Goal: Ask a question

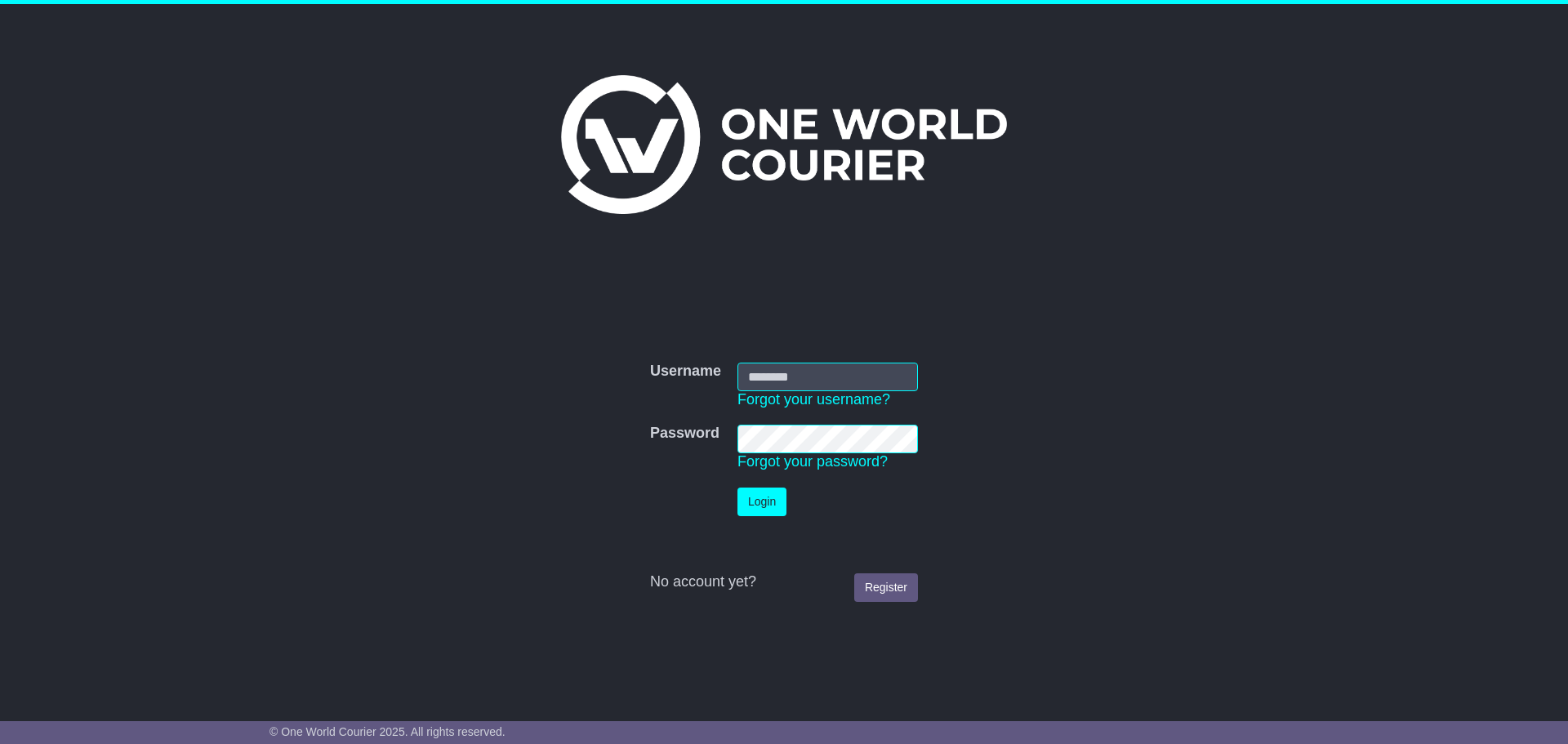
type input "**********"
click at [763, 506] on button "Login" at bounding box center [762, 502] width 49 height 29
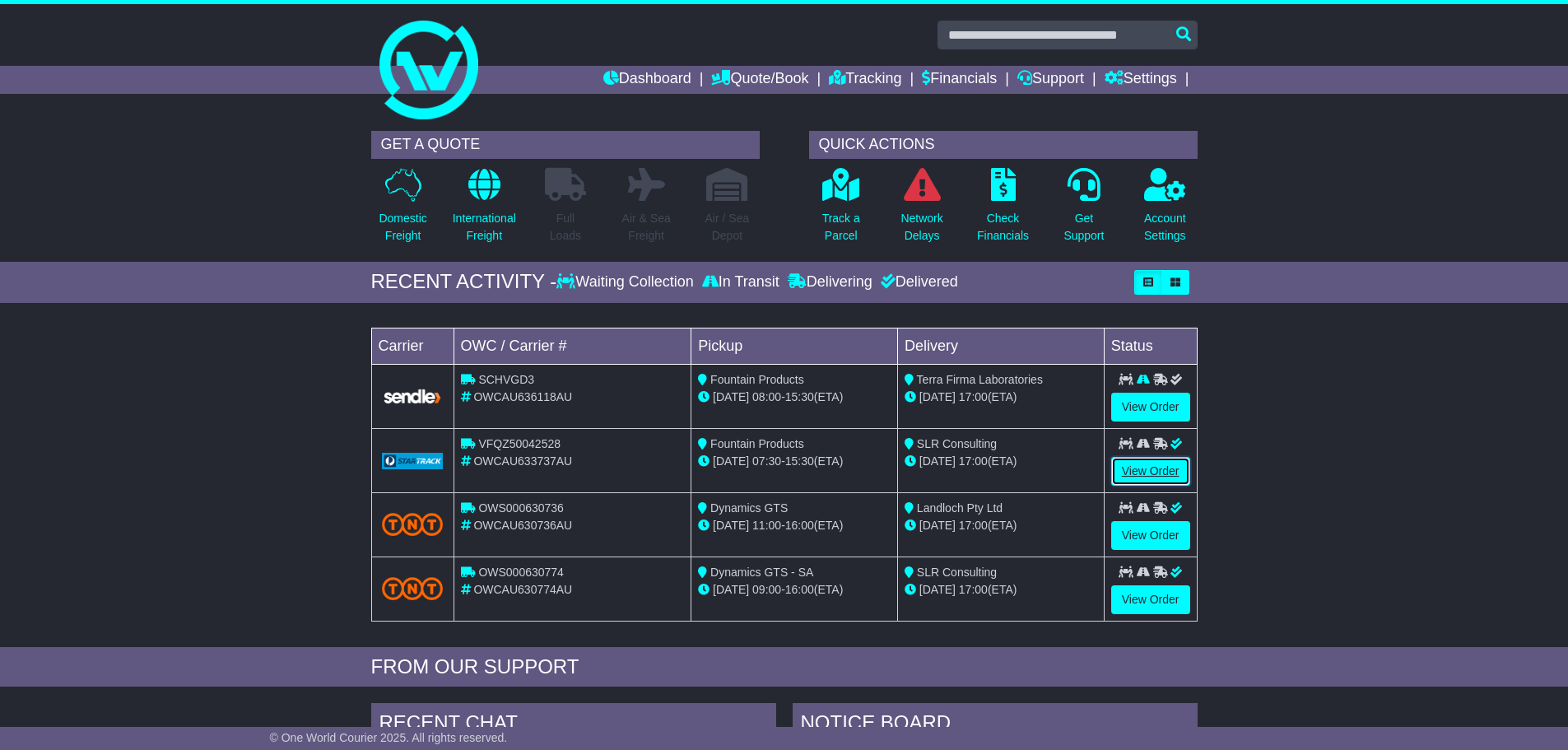
click at [1167, 478] on link "View Order" at bounding box center [1151, 471] width 79 height 29
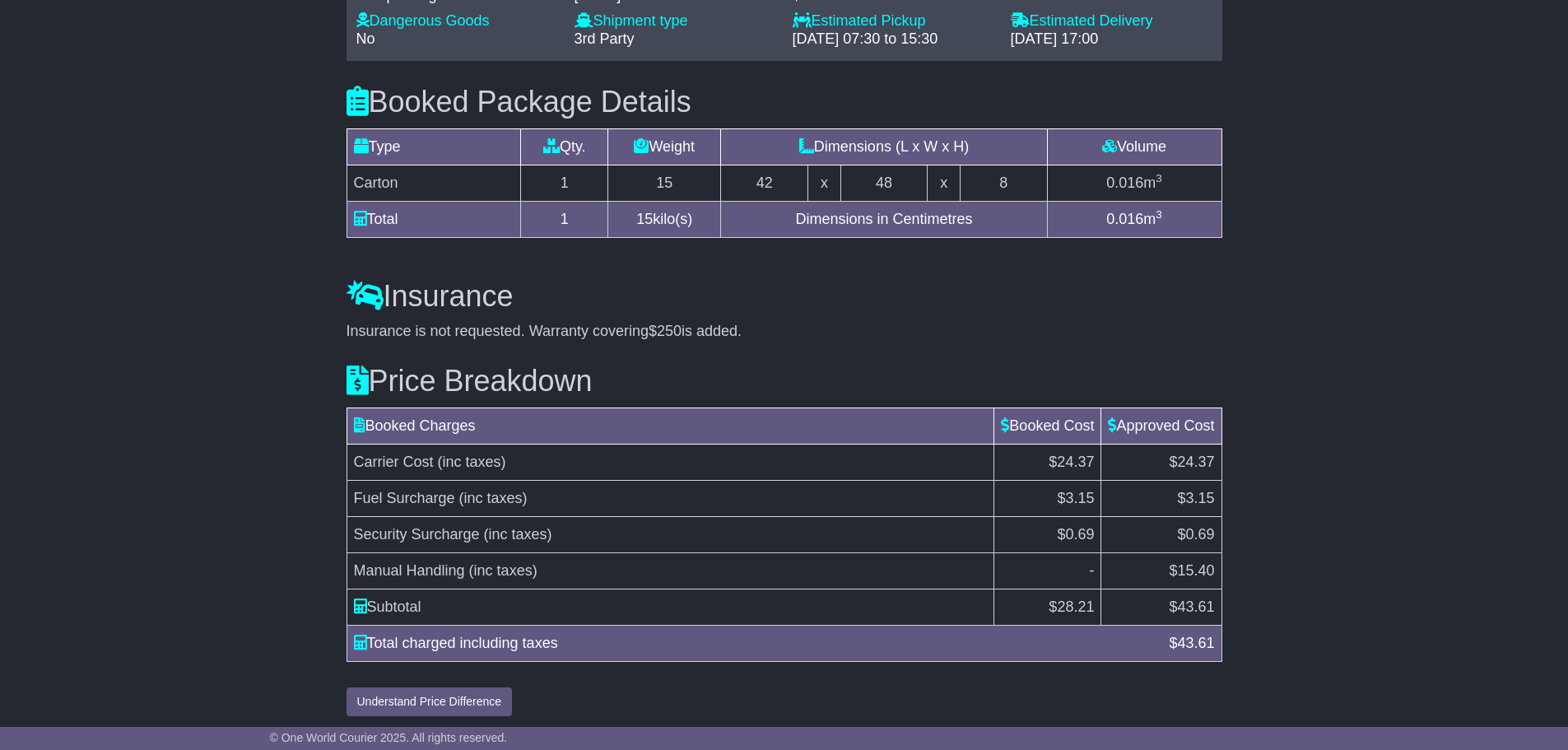
scroll to position [1268, 0]
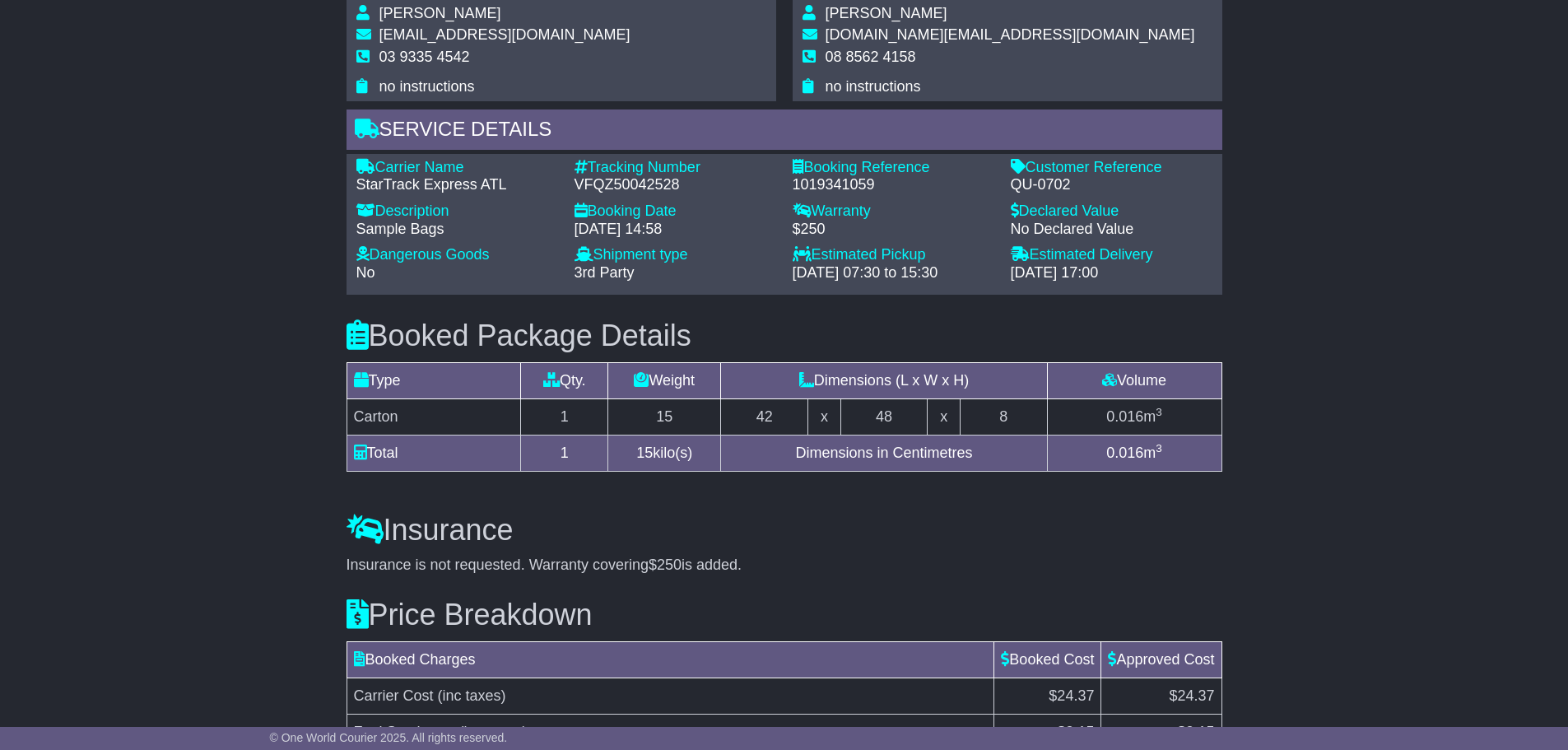
scroll to position [1021, 0]
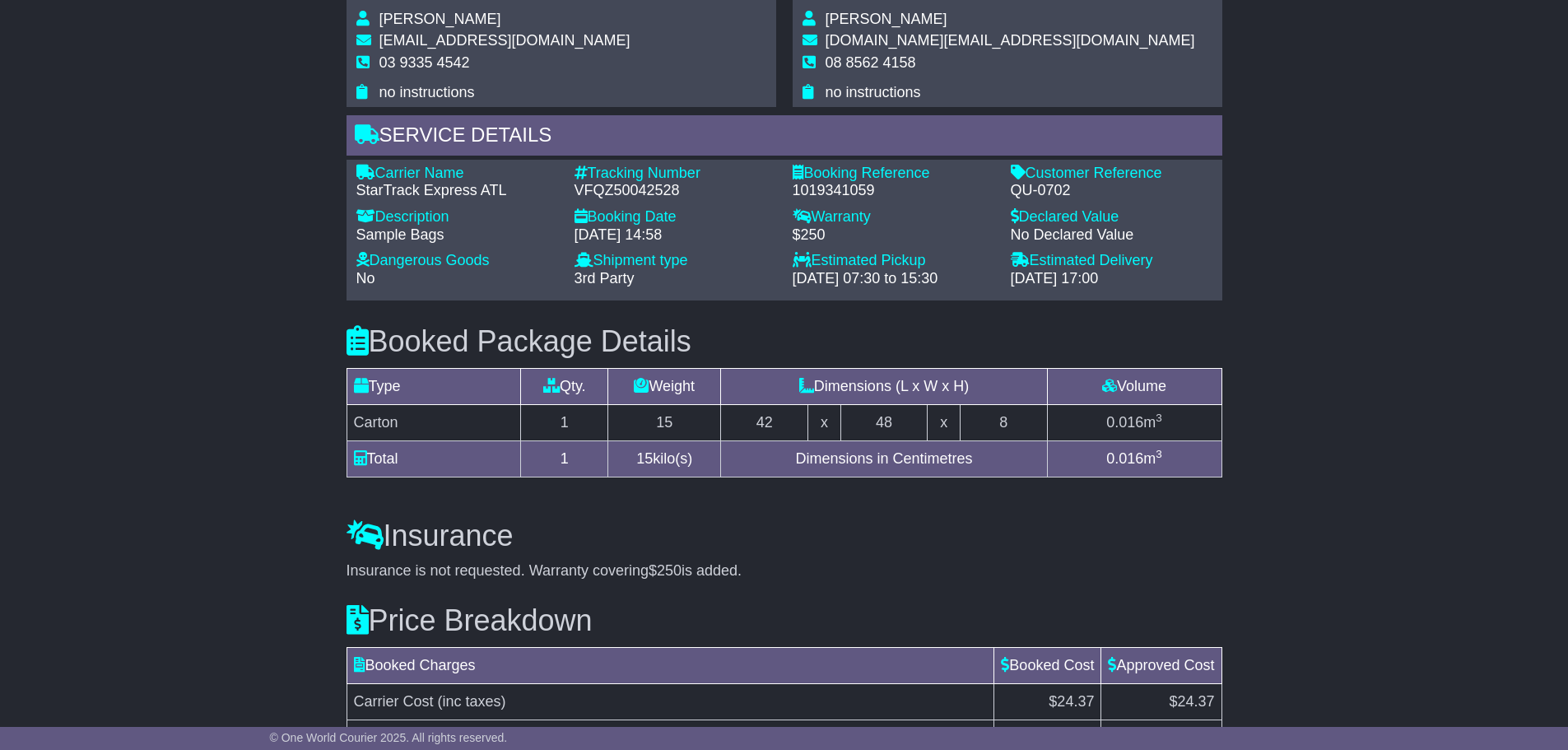
click at [1313, 455] on div "Email Download Tracking Pricing Insurance" at bounding box center [784, 117] width 1568 height 1695
click at [175, 291] on div "Email Download Tracking Pricing Insurance" at bounding box center [784, 117] width 1568 height 1695
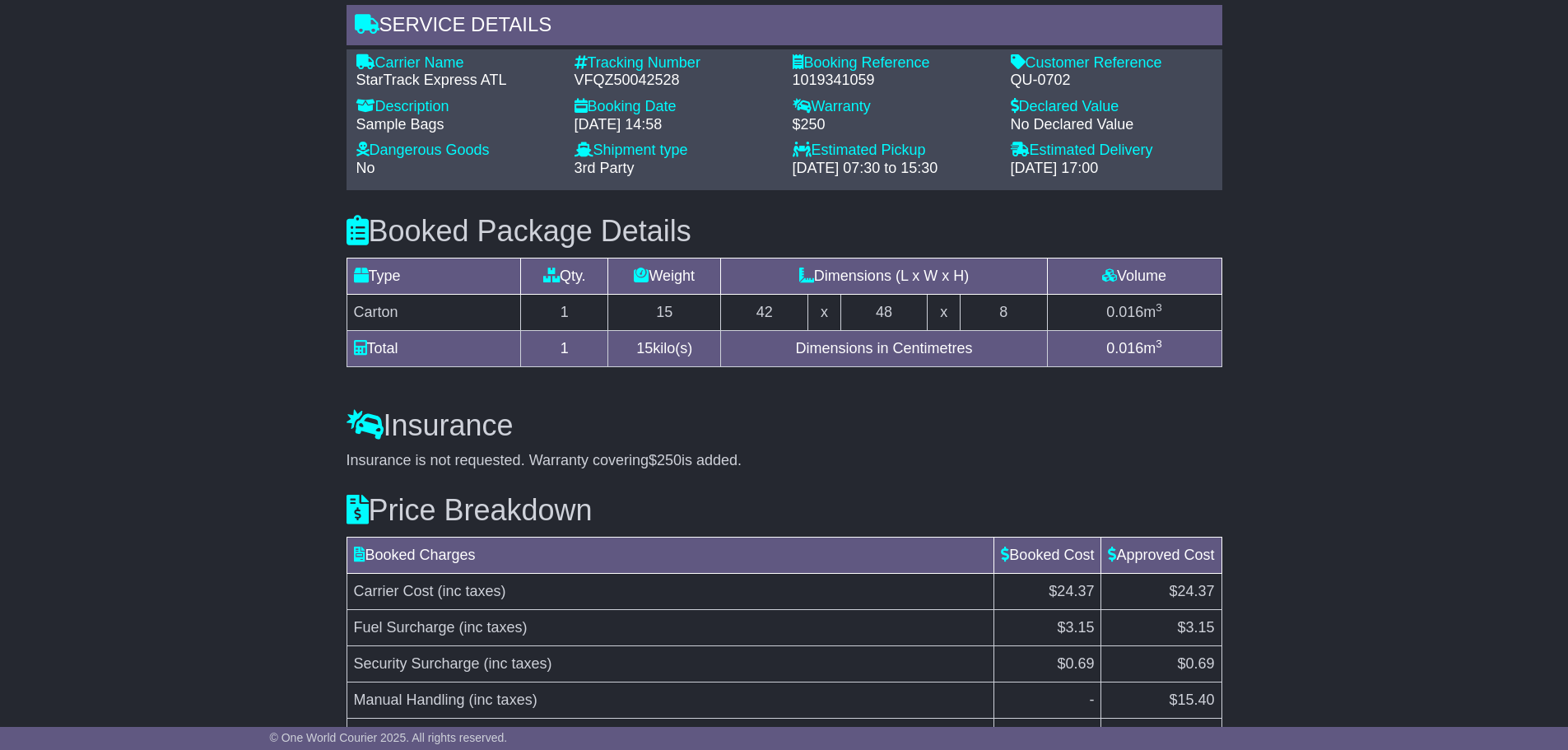
scroll to position [1103, 0]
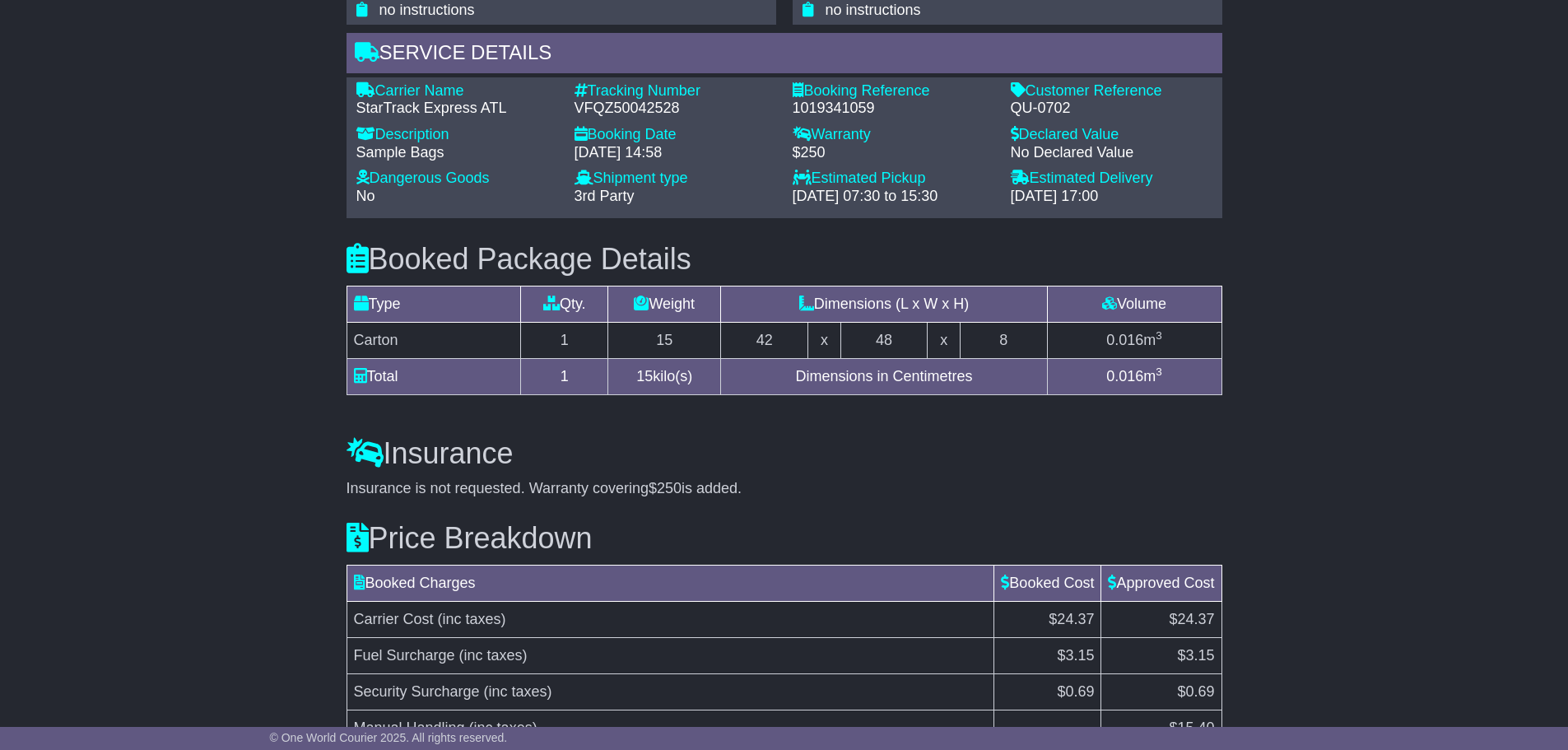
click at [1293, 358] on div "Email Download Tracking Pricing Insurance" at bounding box center [784, 34] width 1568 height 1695
click at [190, 242] on div "Email Download Tracking Pricing Insurance" at bounding box center [784, 34] width 1568 height 1695
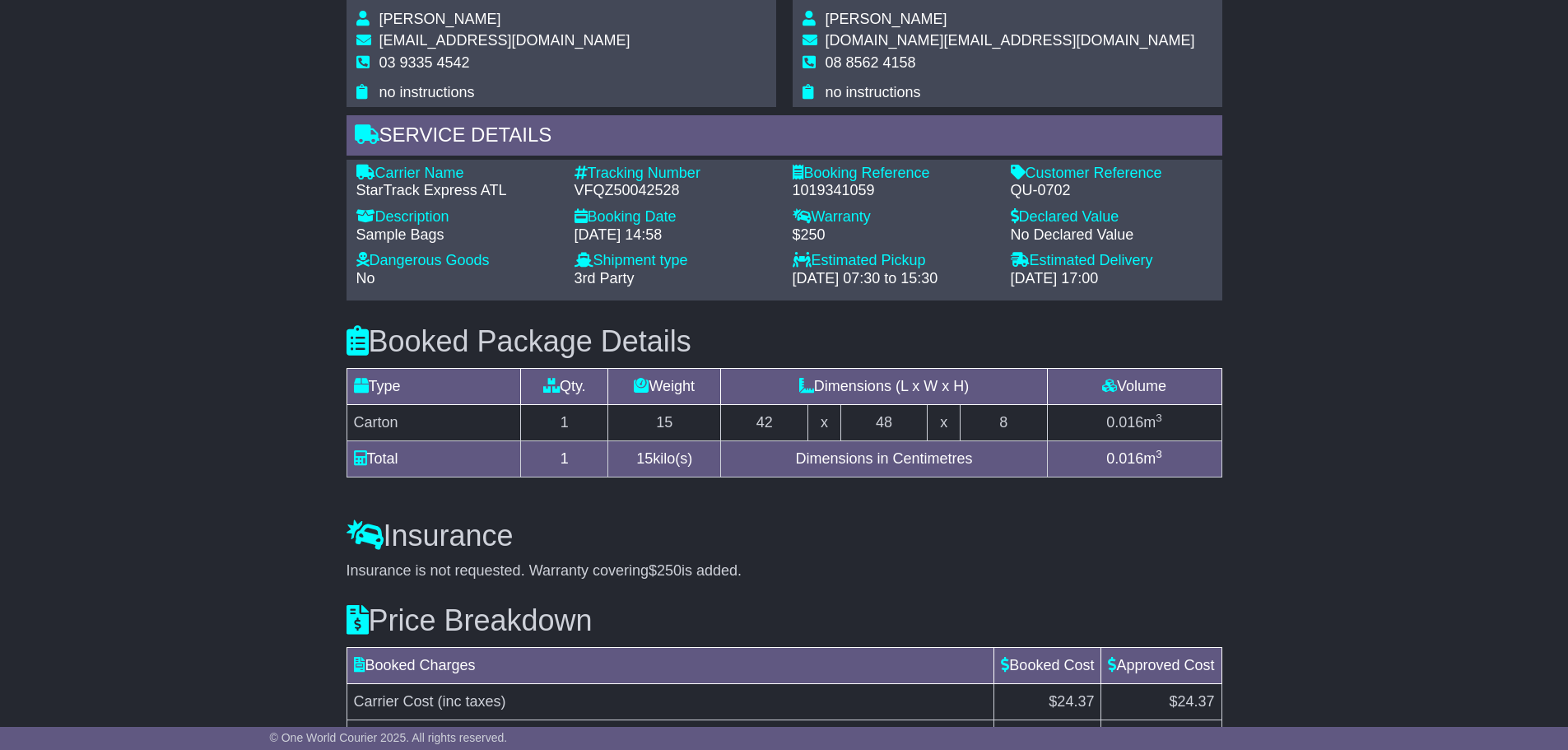
click at [201, 389] on div "Email Download Tracking Pricing Insurance" at bounding box center [784, 117] width 1568 height 1695
click at [1348, 434] on div "Email Download Tracking Pricing Insurance" at bounding box center [784, 117] width 1568 height 1695
click at [1370, 482] on div "Email Download Tracking Pricing Insurance" at bounding box center [784, 117] width 1568 height 1695
click at [219, 296] on div "Email Download Tracking Pricing Insurance" at bounding box center [784, 117] width 1568 height 1695
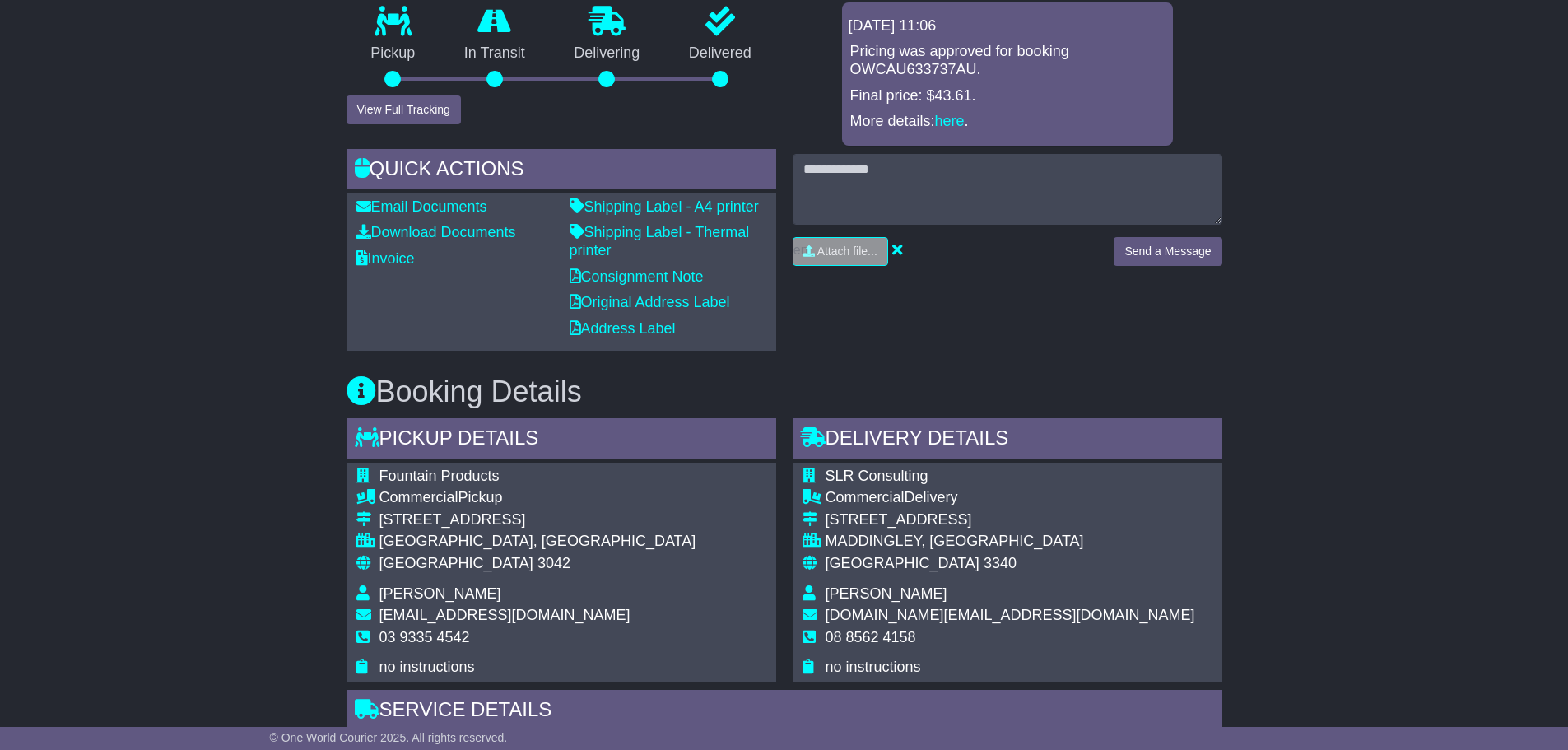
scroll to position [280, 0]
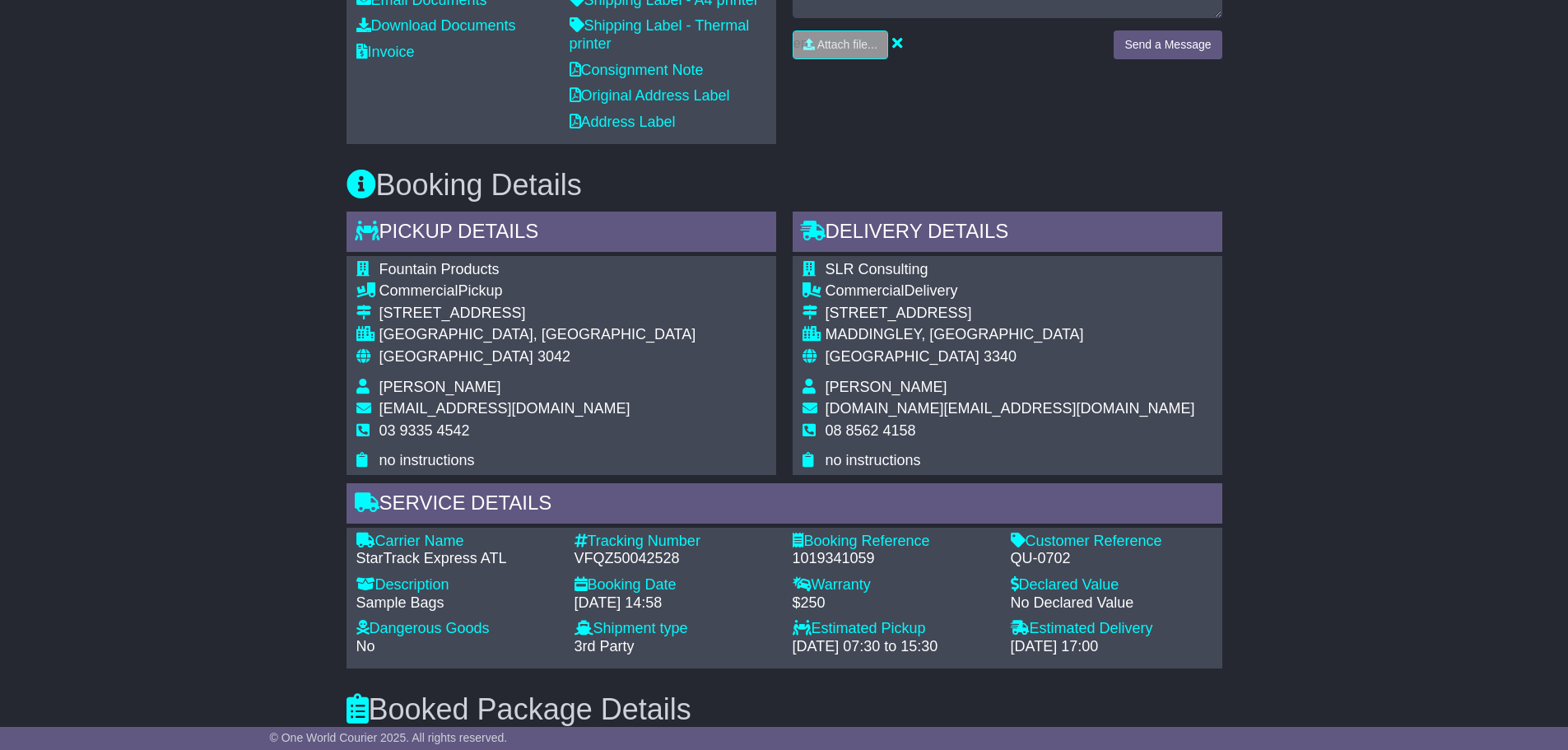
scroll to position [692, 0]
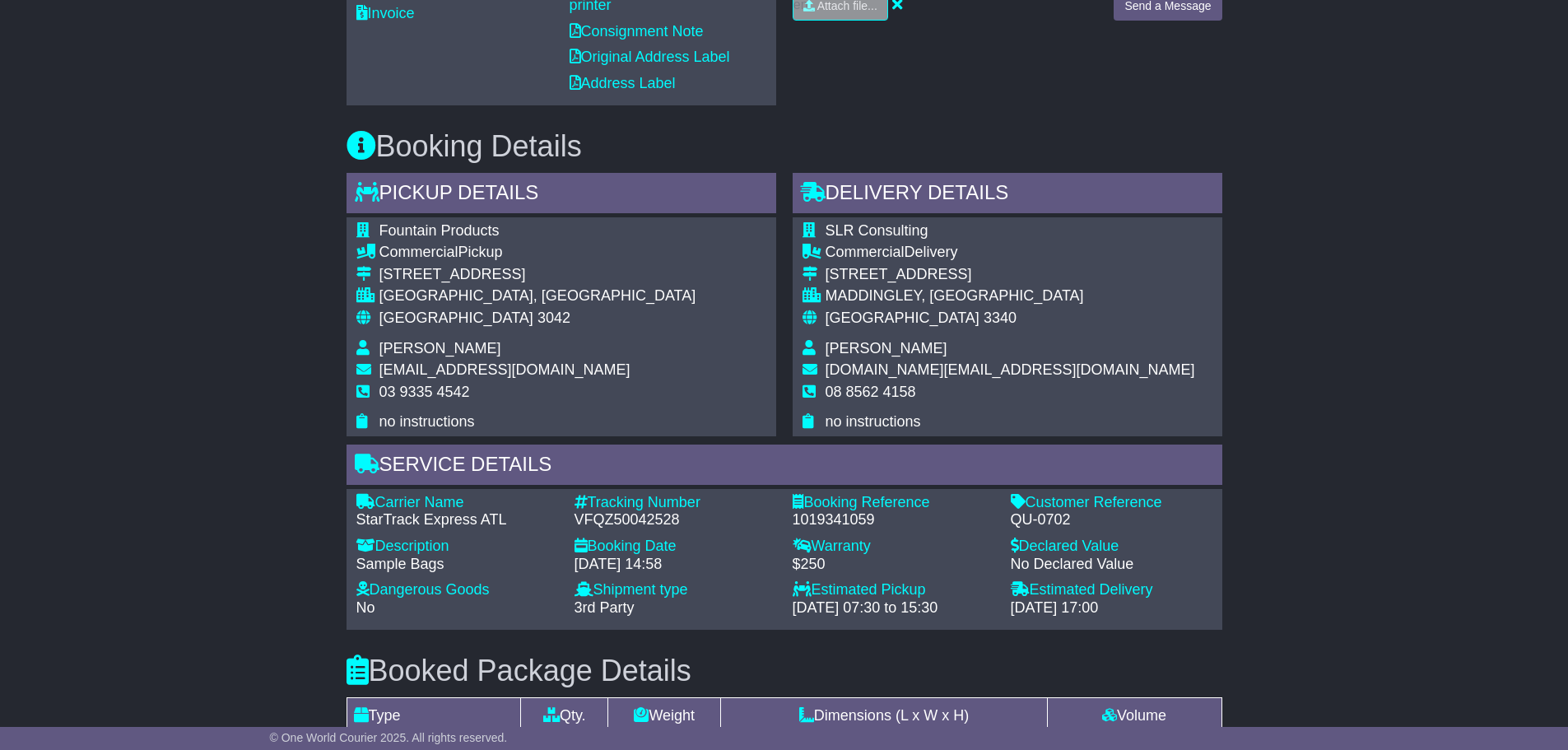
click at [146, 447] on div "Email Download Tracking Pricing Insurance" at bounding box center [784, 445] width 1568 height 1695
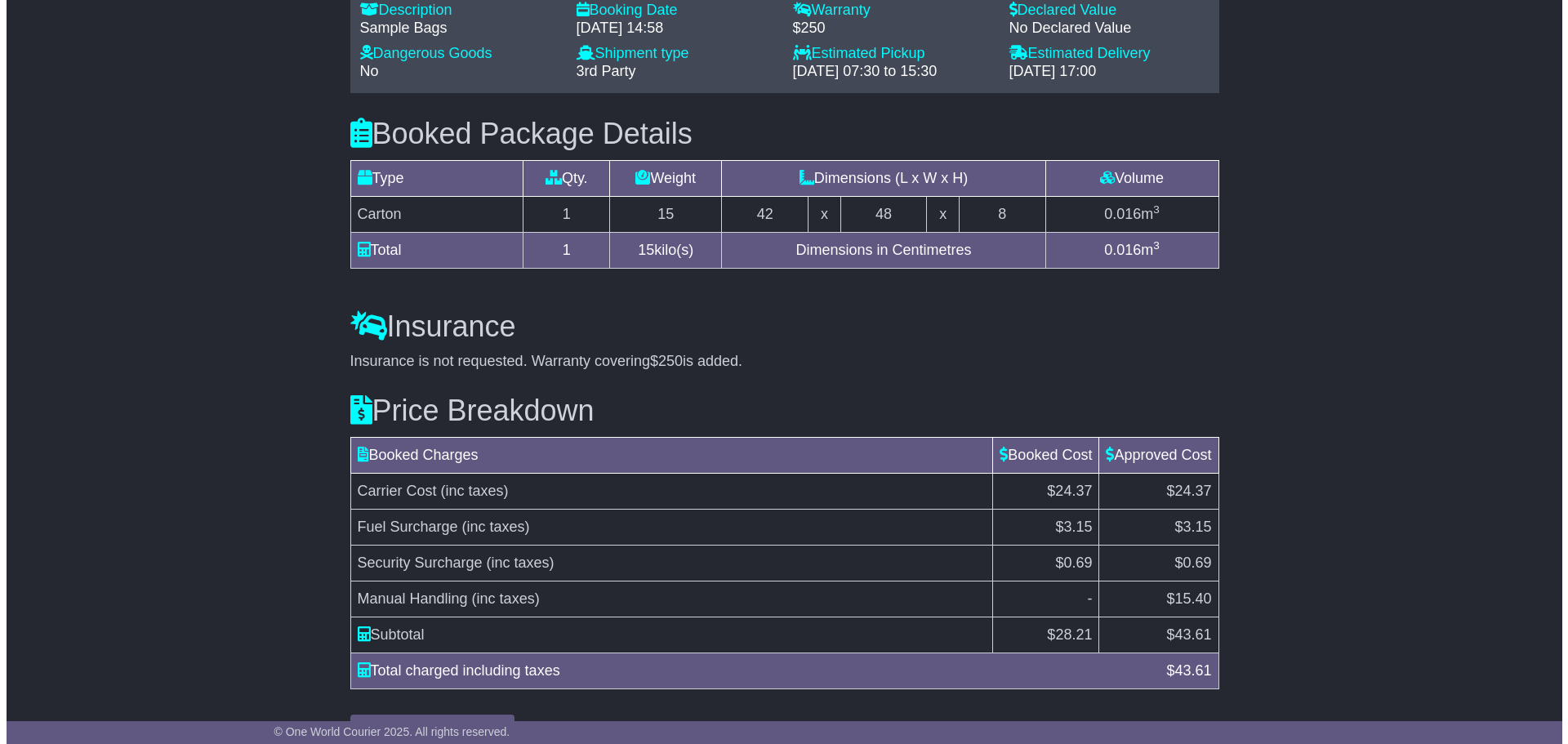
scroll to position [1258, 0]
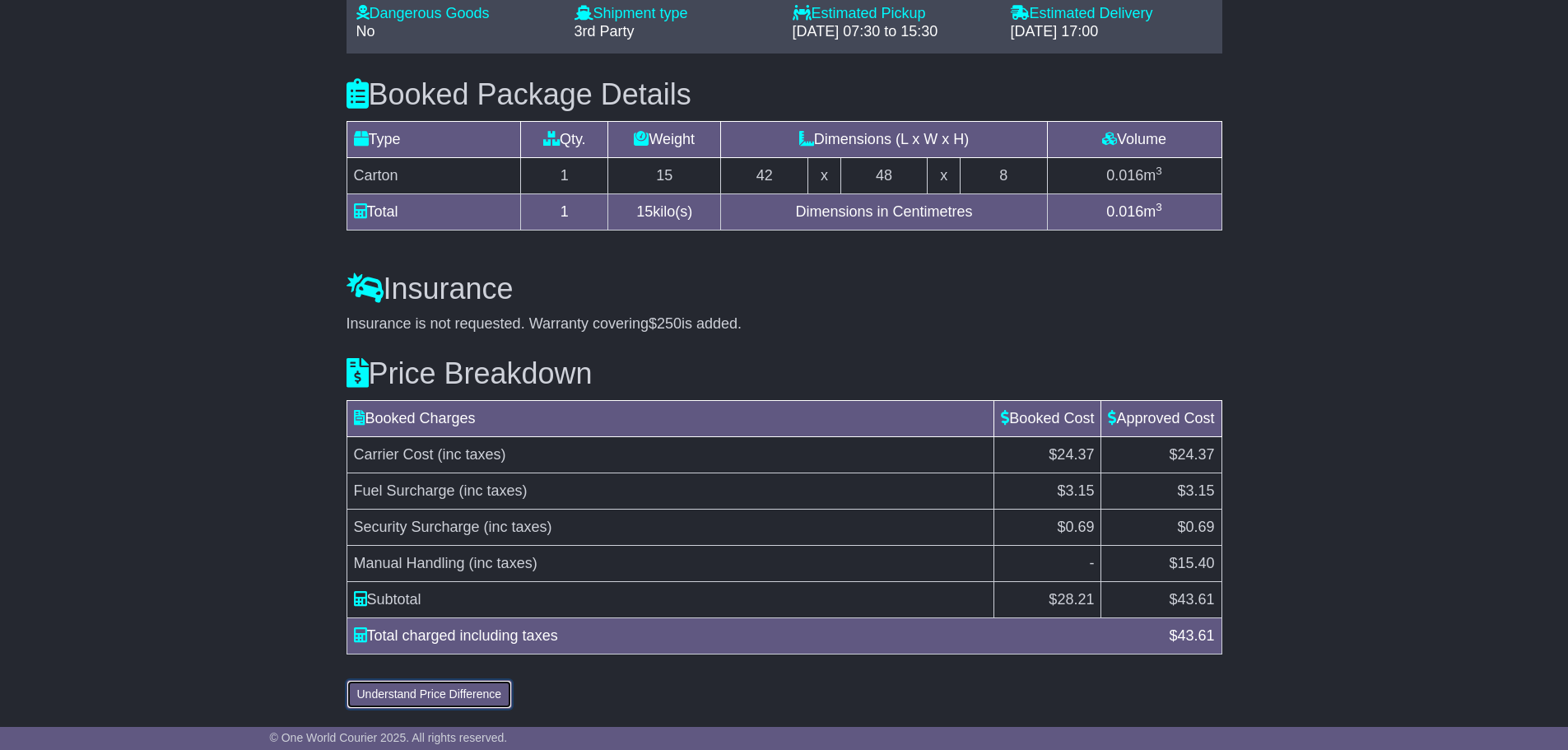
click at [454, 695] on button "Understand Price Difference" at bounding box center [429, 695] width 166 height 29
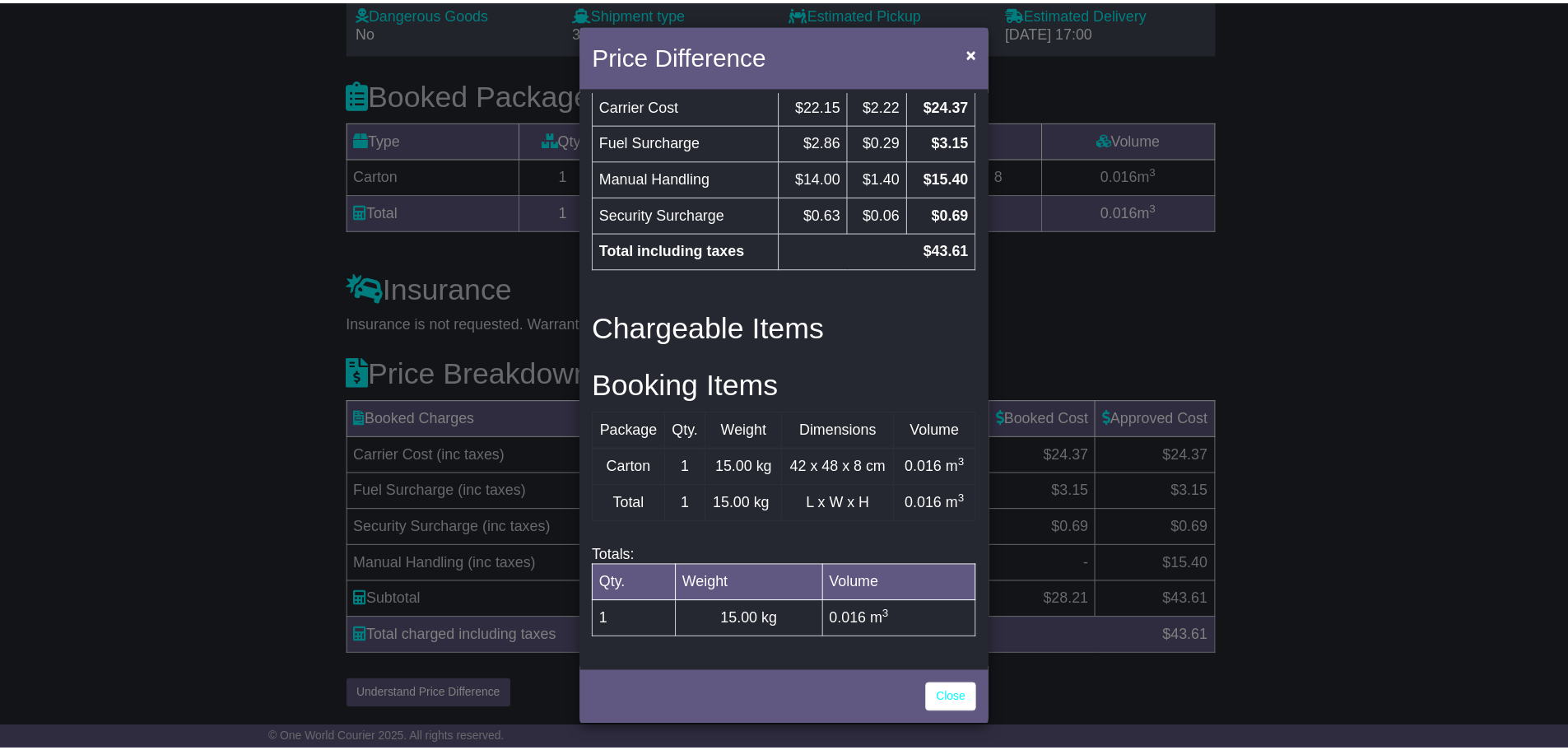
scroll to position [610, 0]
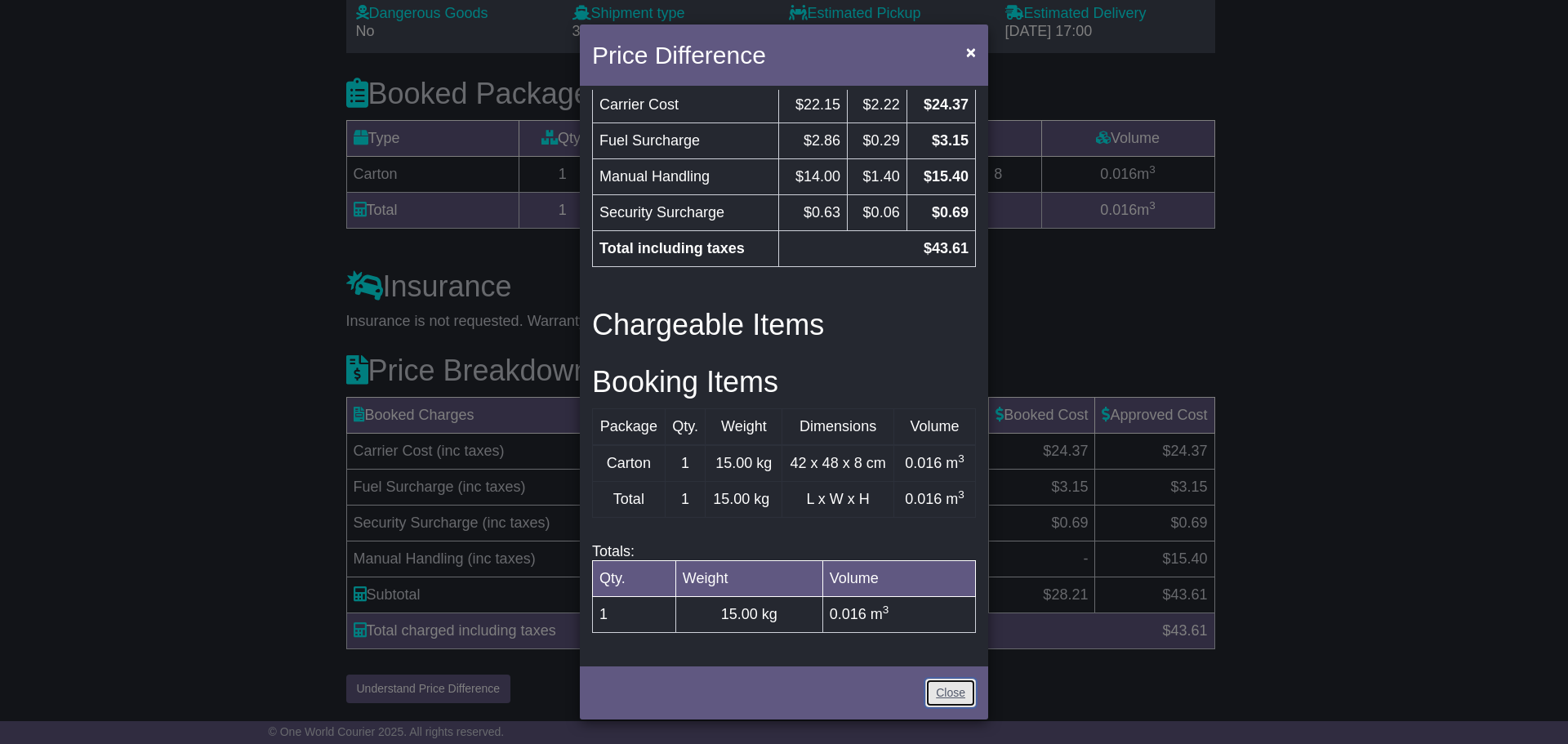
click at [956, 697] on link "Close" at bounding box center [951, 693] width 50 height 29
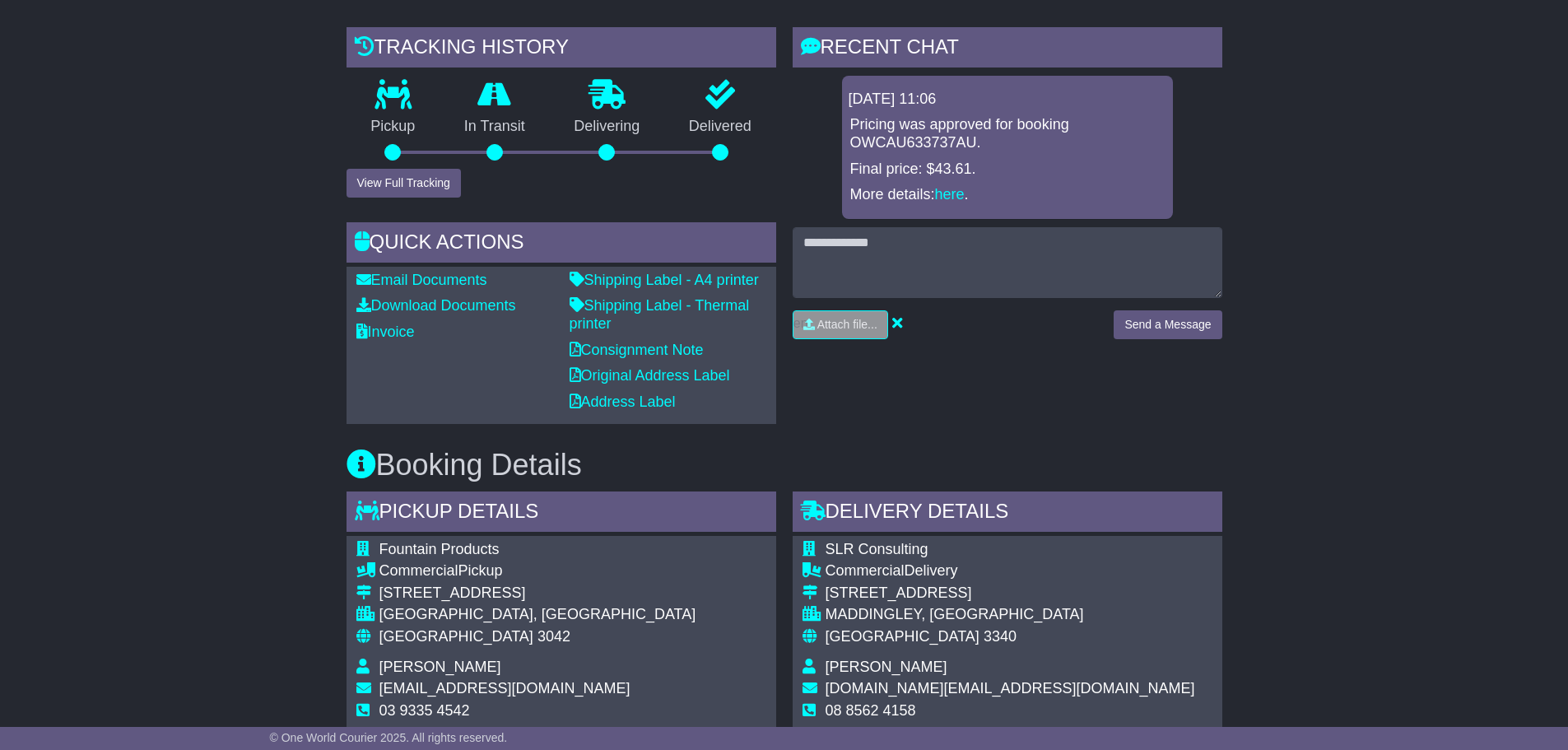
scroll to position [363, 0]
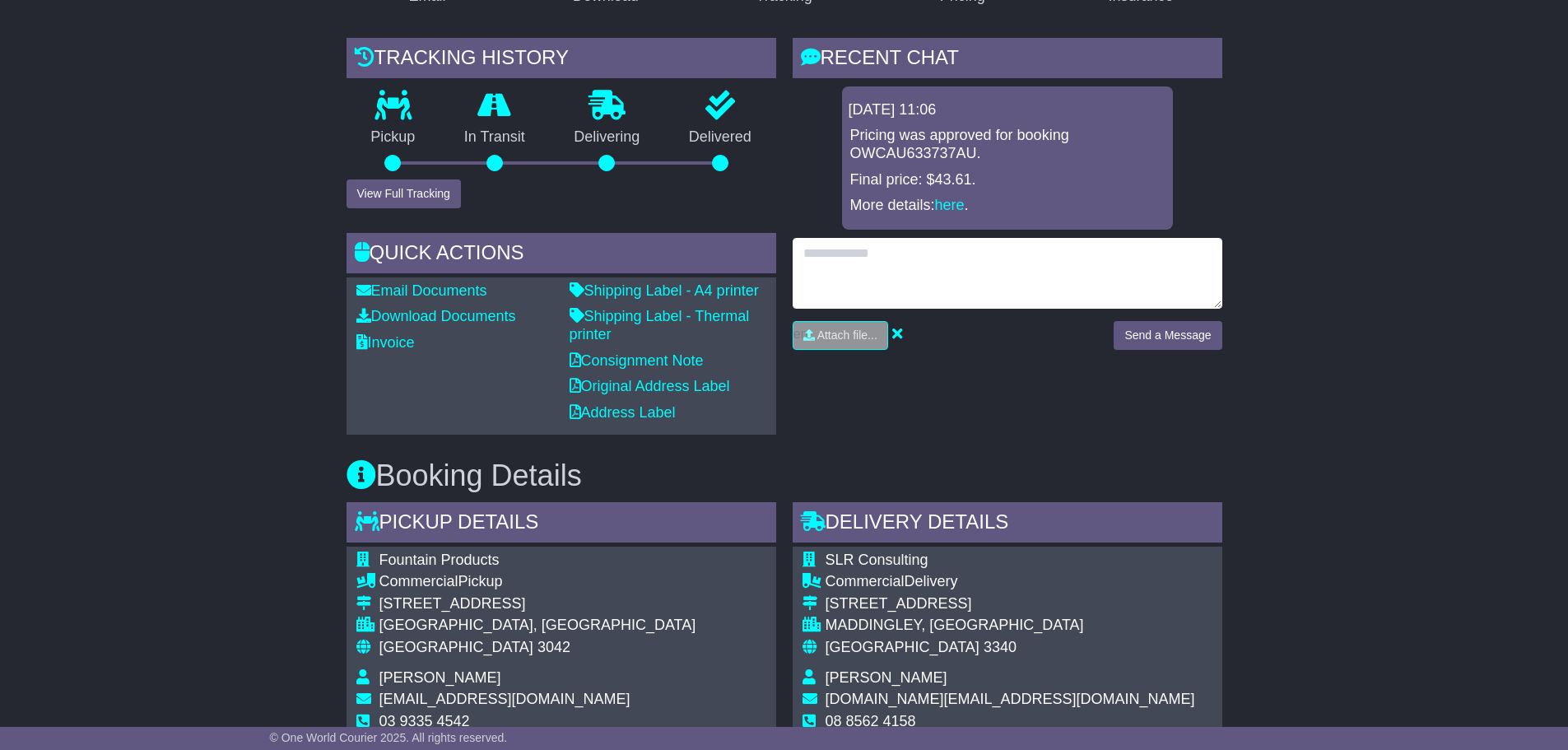
click at [848, 263] on textarea at bounding box center [1007, 273] width 429 height 70
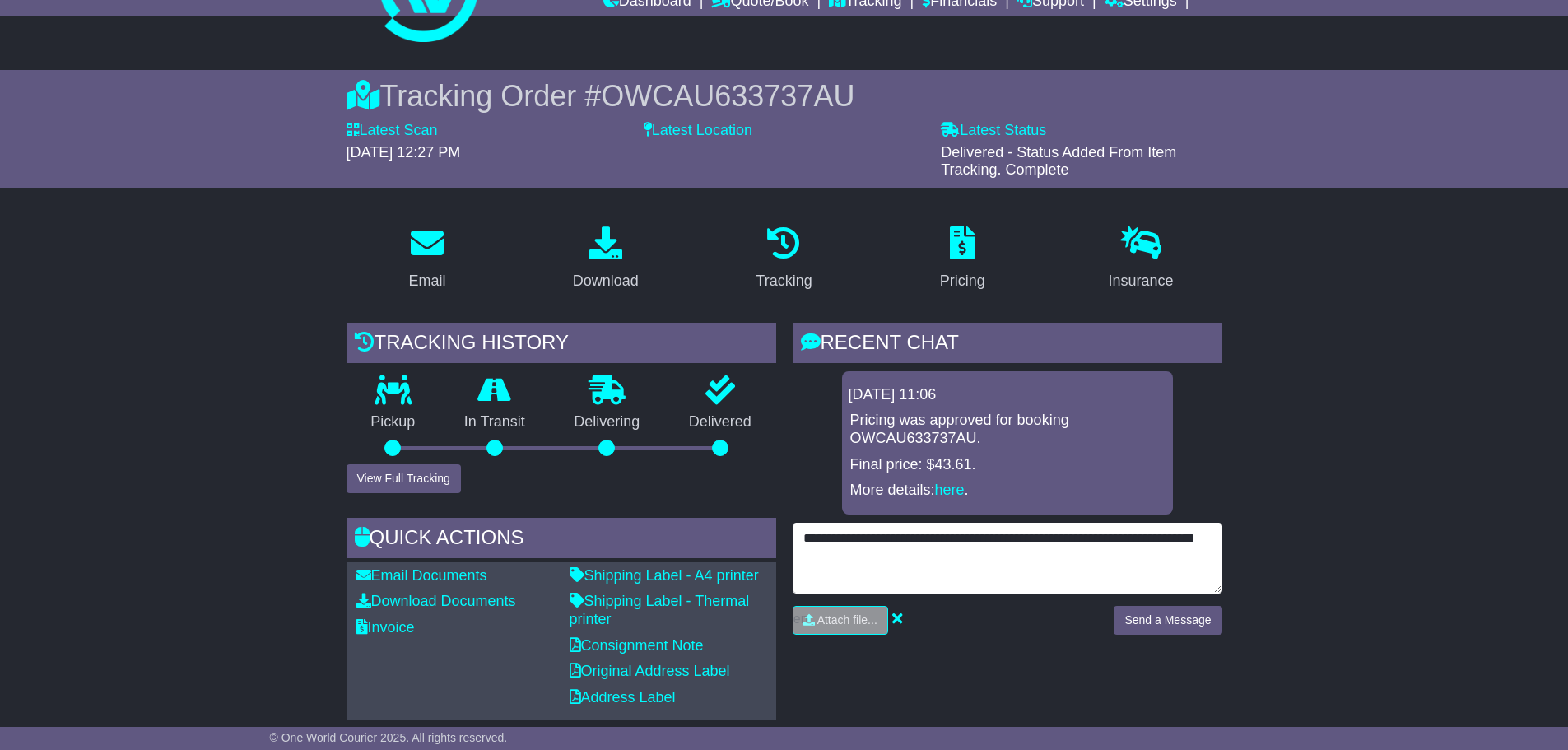
scroll to position [116, 0]
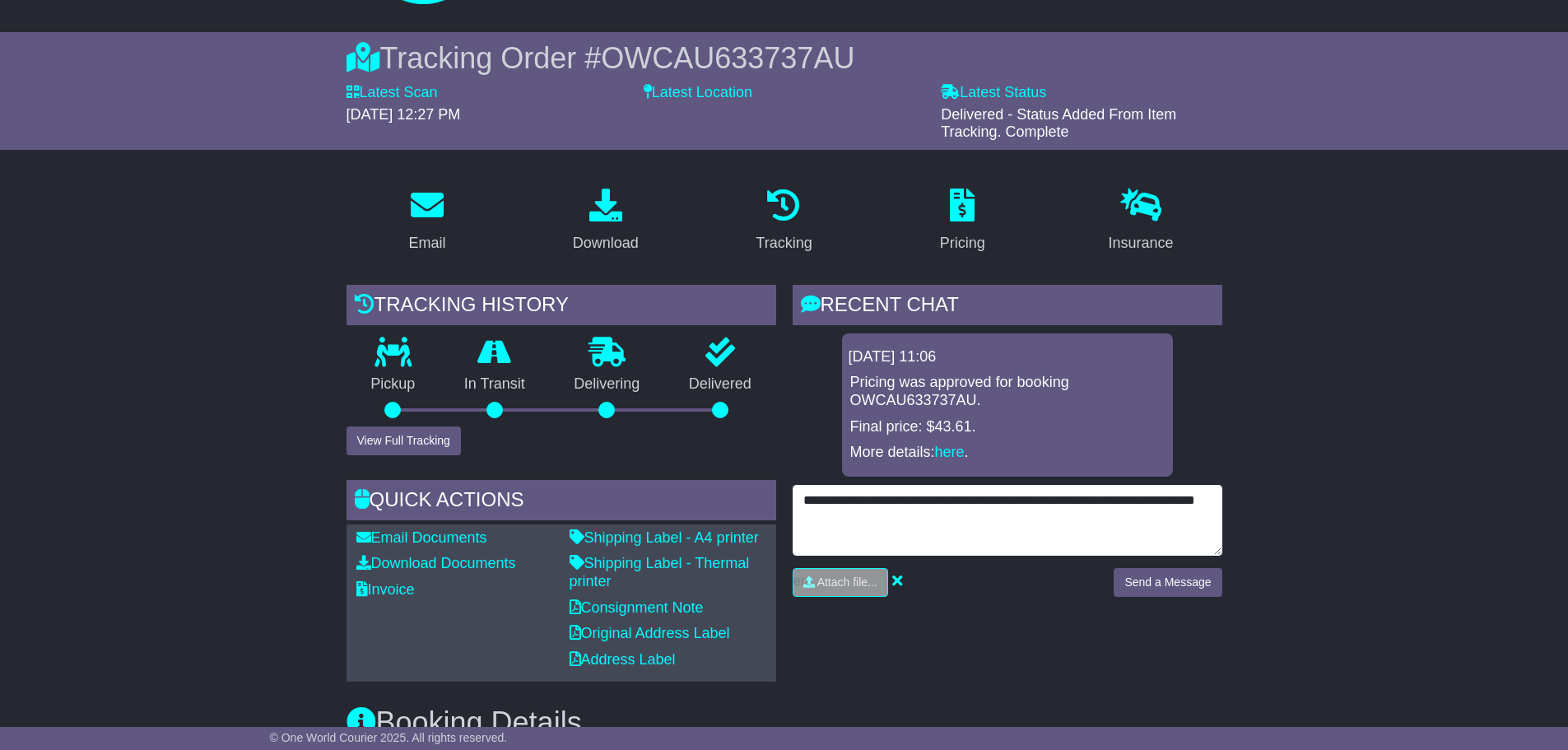
click at [894, 523] on textarea "**********" at bounding box center [1007, 520] width 429 height 70
click at [854, 542] on textarea "**********" at bounding box center [1007, 520] width 429 height 70
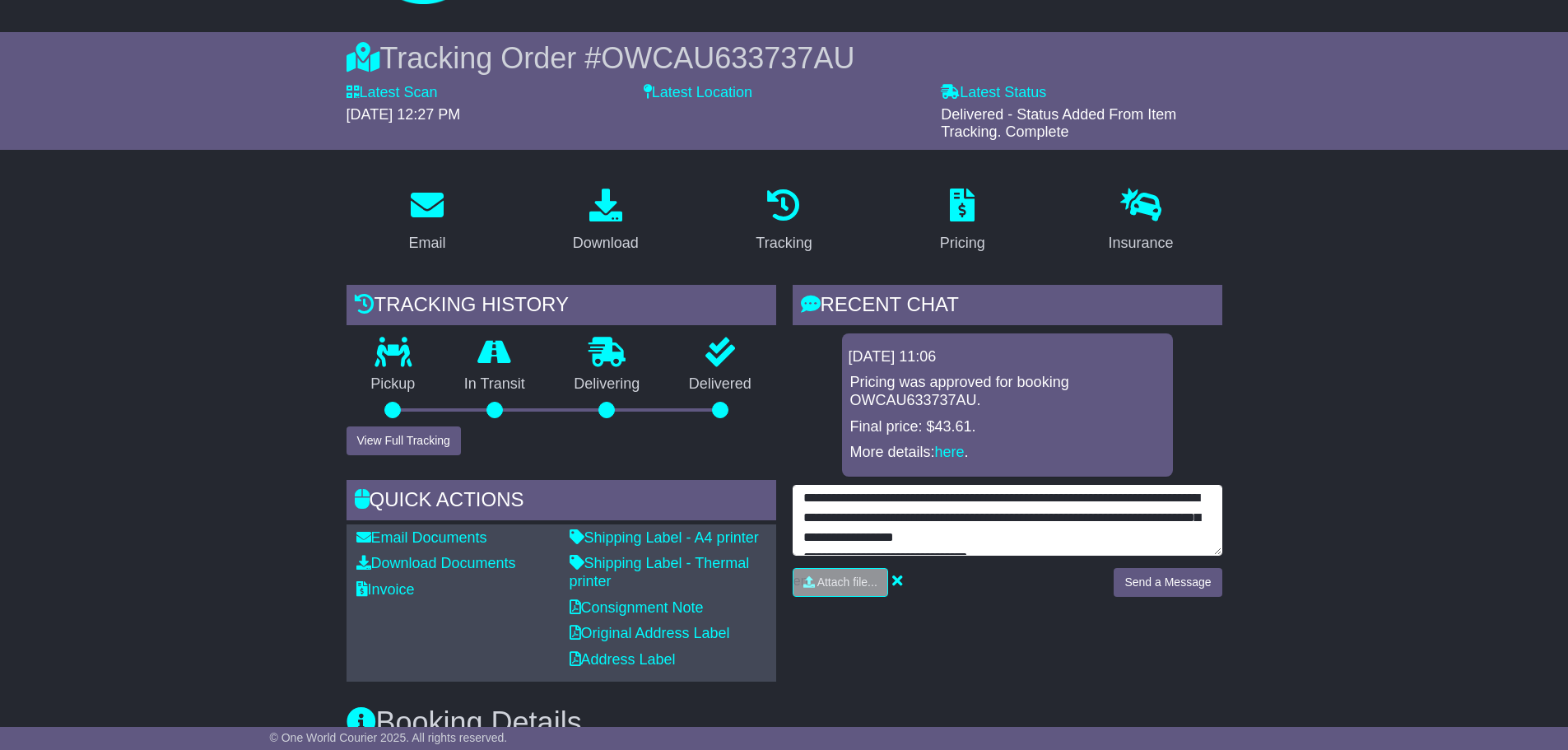
scroll to position [0, 0]
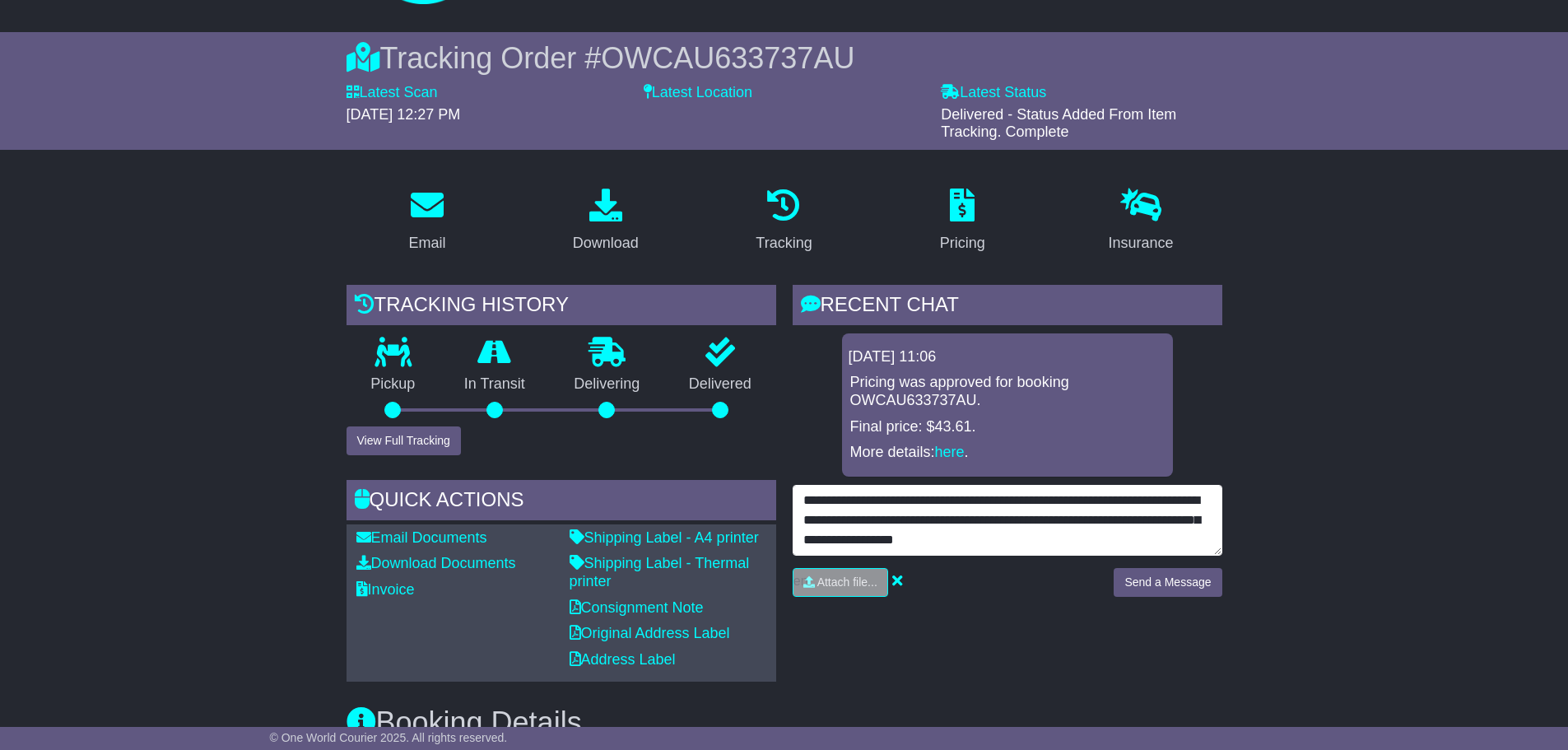
click at [1074, 539] on textarea "**********" at bounding box center [1007, 520] width 429 height 70
type textarea "**********"
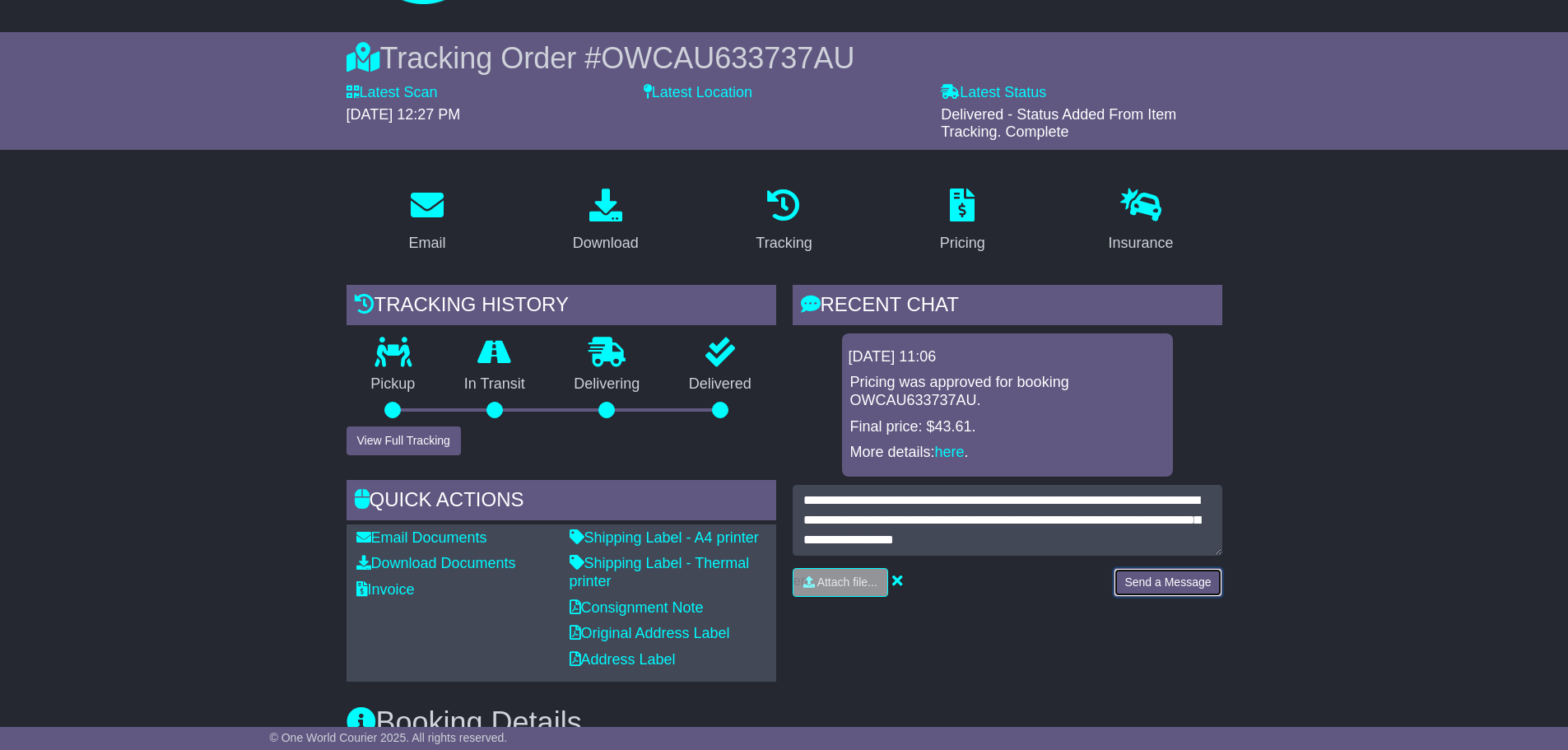
click at [1178, 588] on button "Send a Message" at bounding box center [1167, 583] width 108 height 29
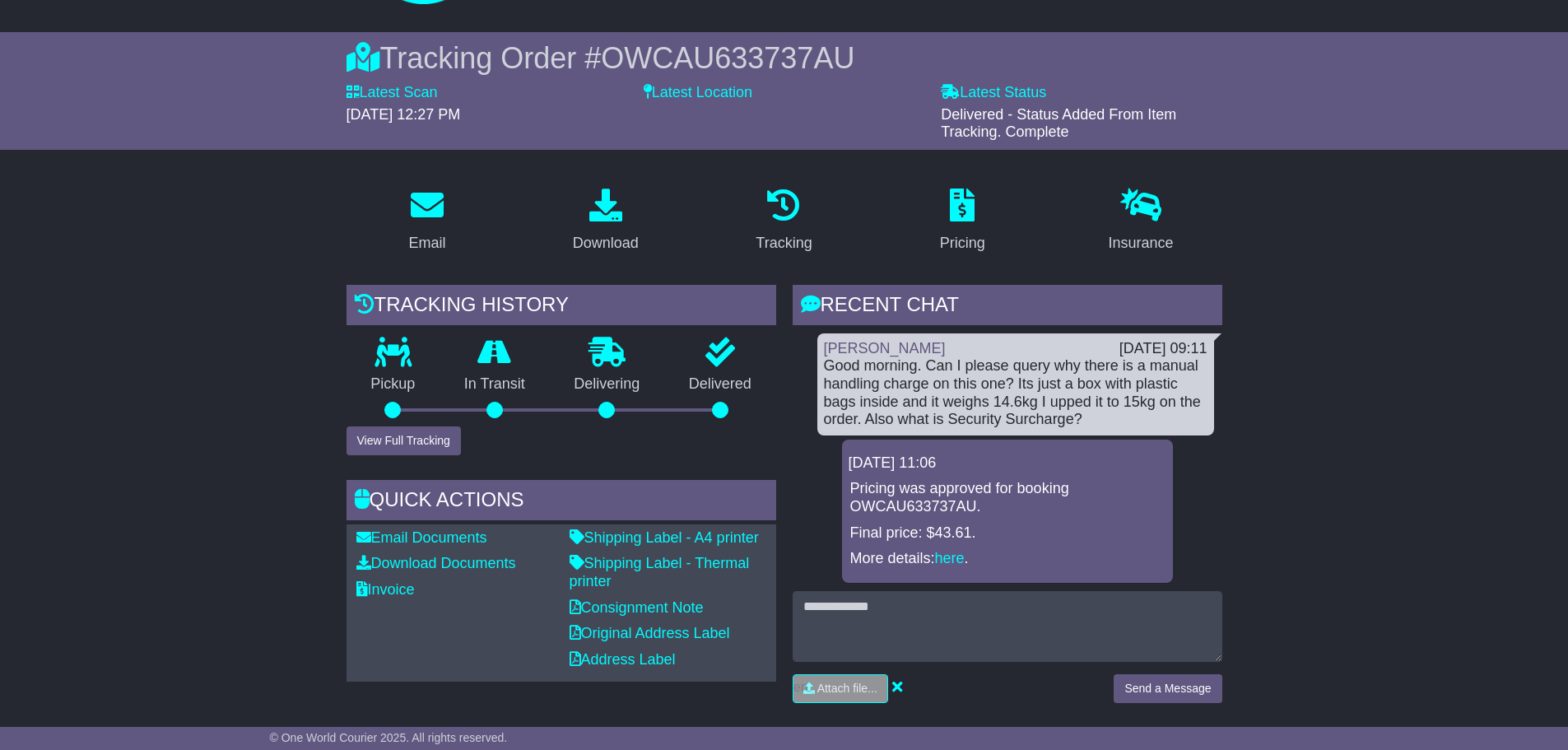
click at [946, 551] on link "here" at bounding box center [950, 558] width 30 height 17
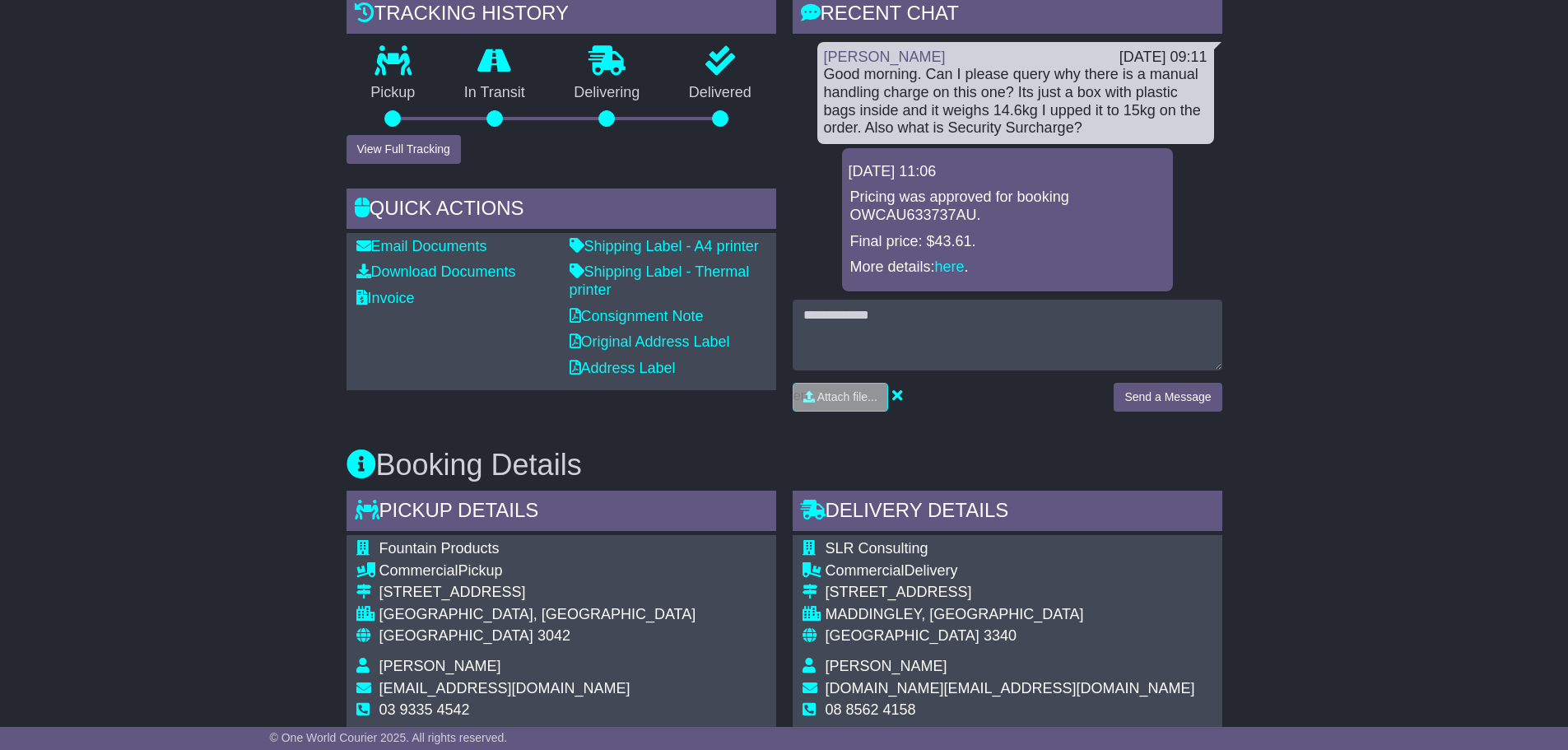
scroll to position [412, 0]
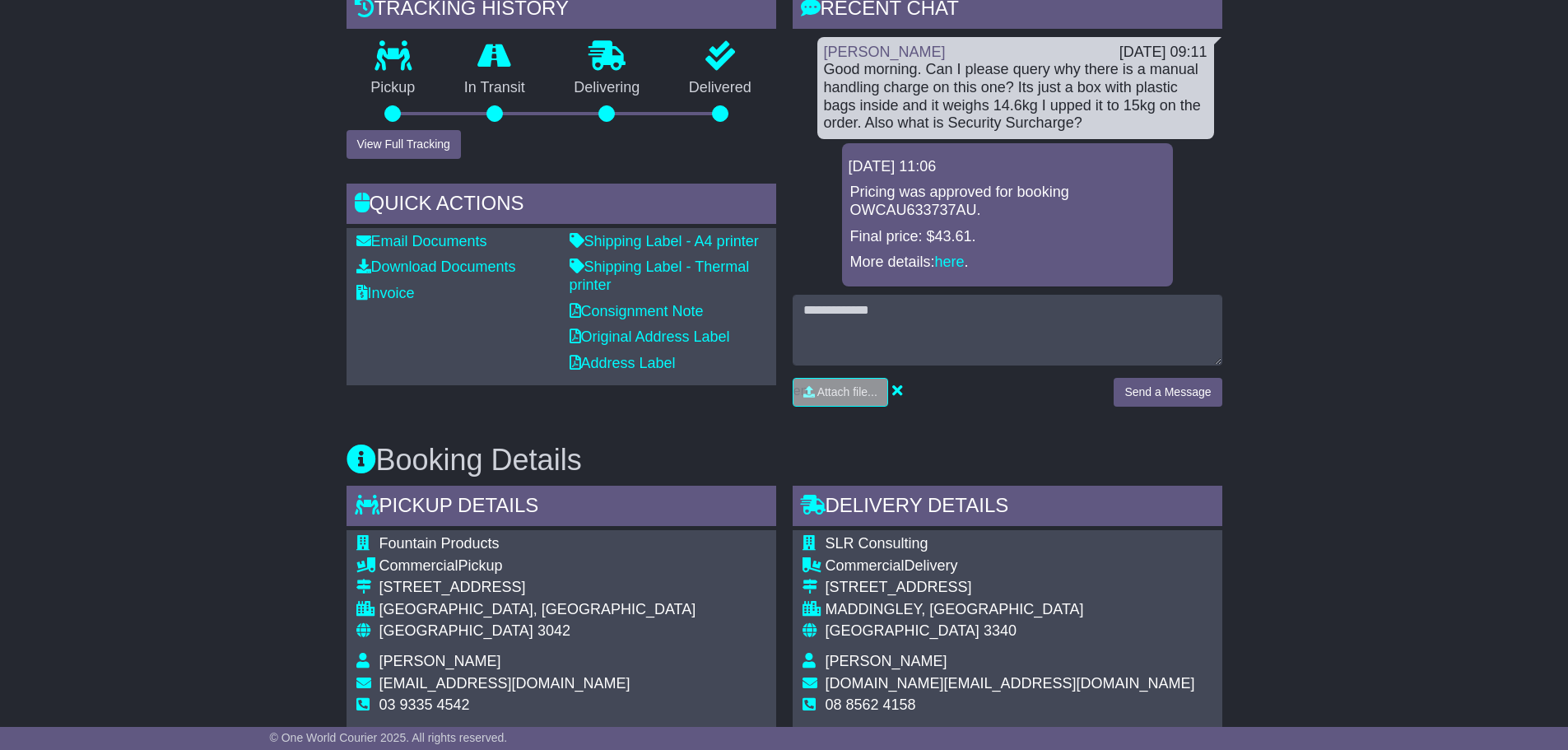
drag, startPoint x: 173, startPoint y: 319, endPoint x: 343, endPoint y: 31, distance: 334.4
click at [173, 319] on div "Email Download Tracking Pricing Insurance" at bounding box center [784, 742] width 1568 height 1728
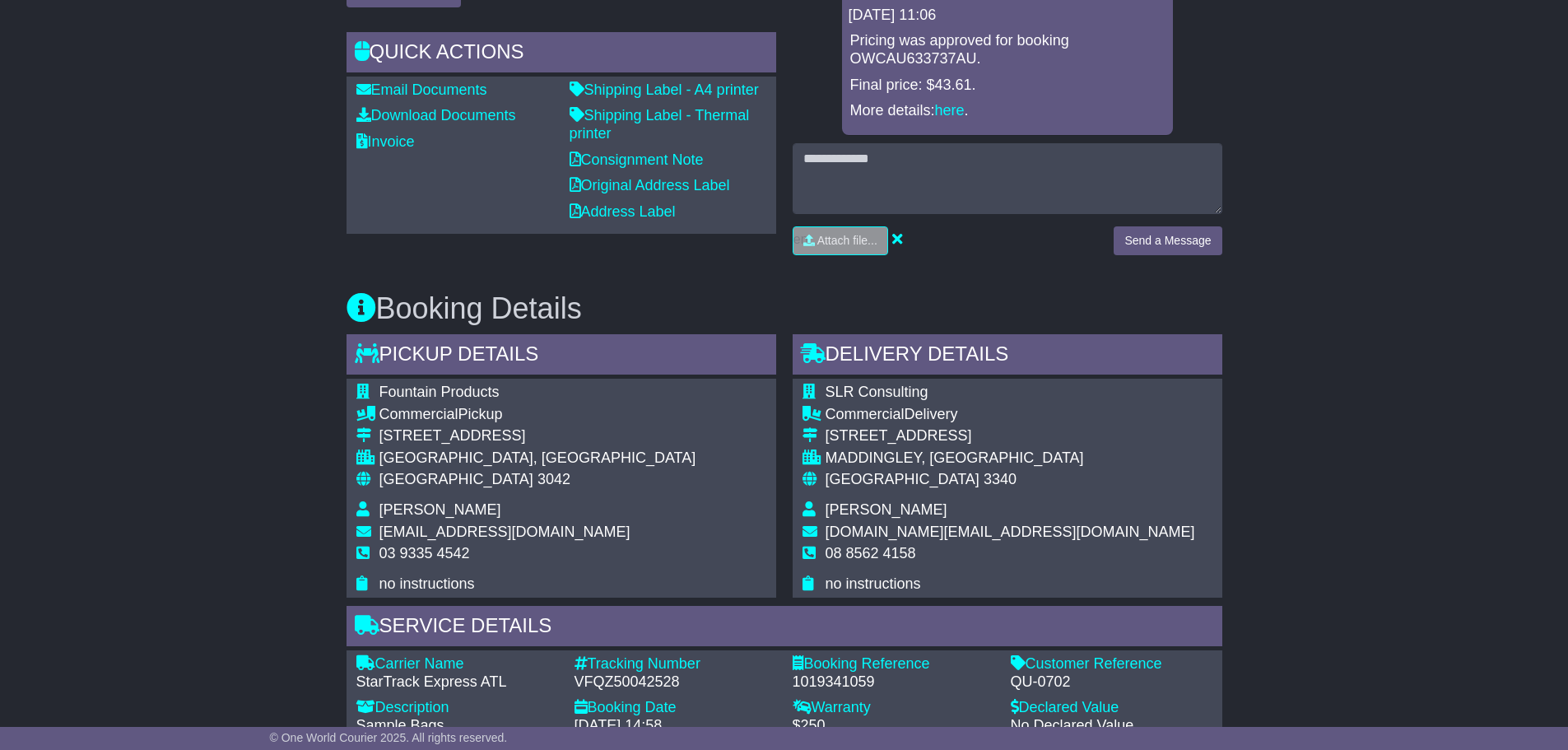
scroll to position [576, 0]
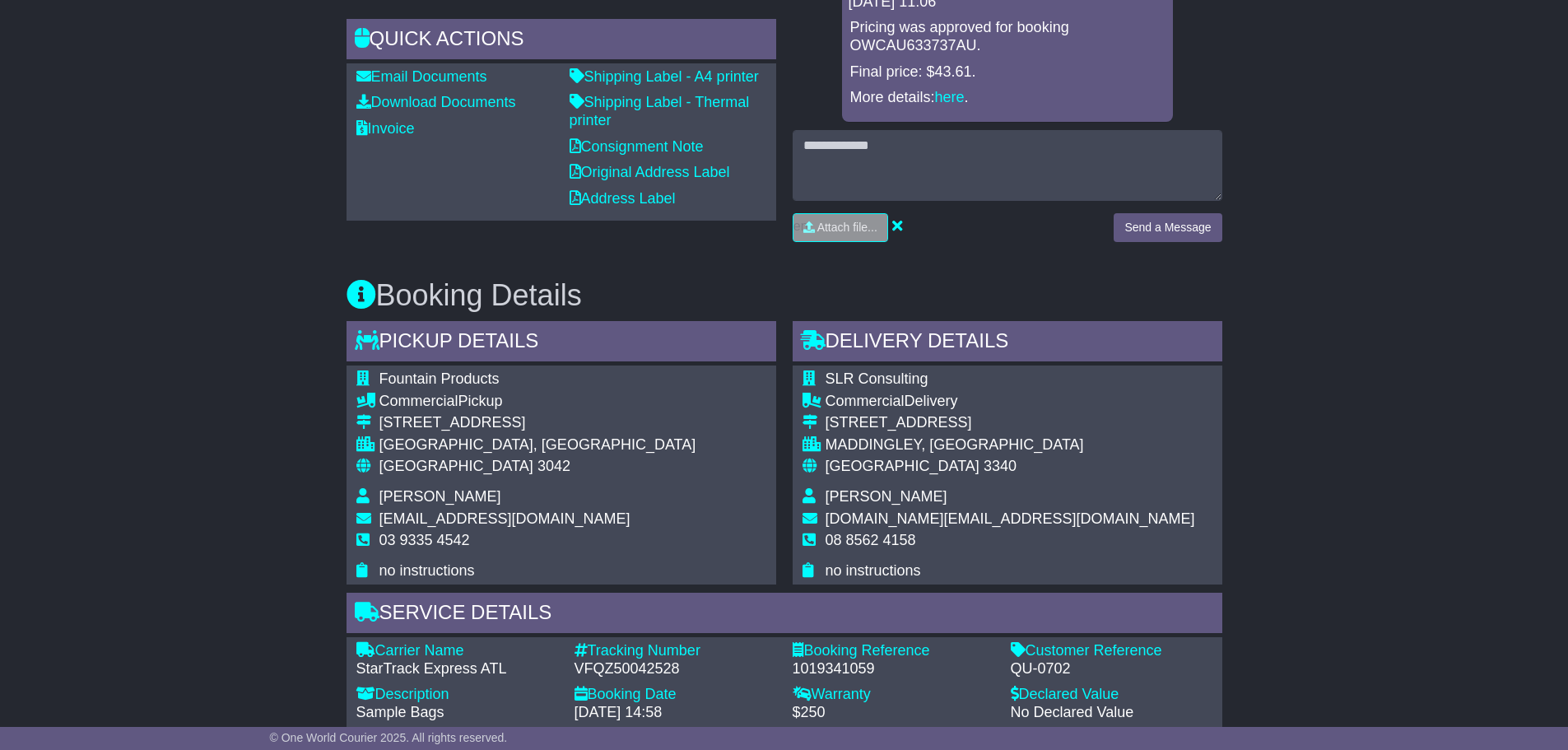
click at [206, 213] on div "Email Download Tracking Pricing Insurance" at bounding box center [784, 577] width 1568 height 1728
click at [170, 408] on div "Email Download Tracking Pricing Insurance" at bounding box center [784, 577] width 1568 height 1728
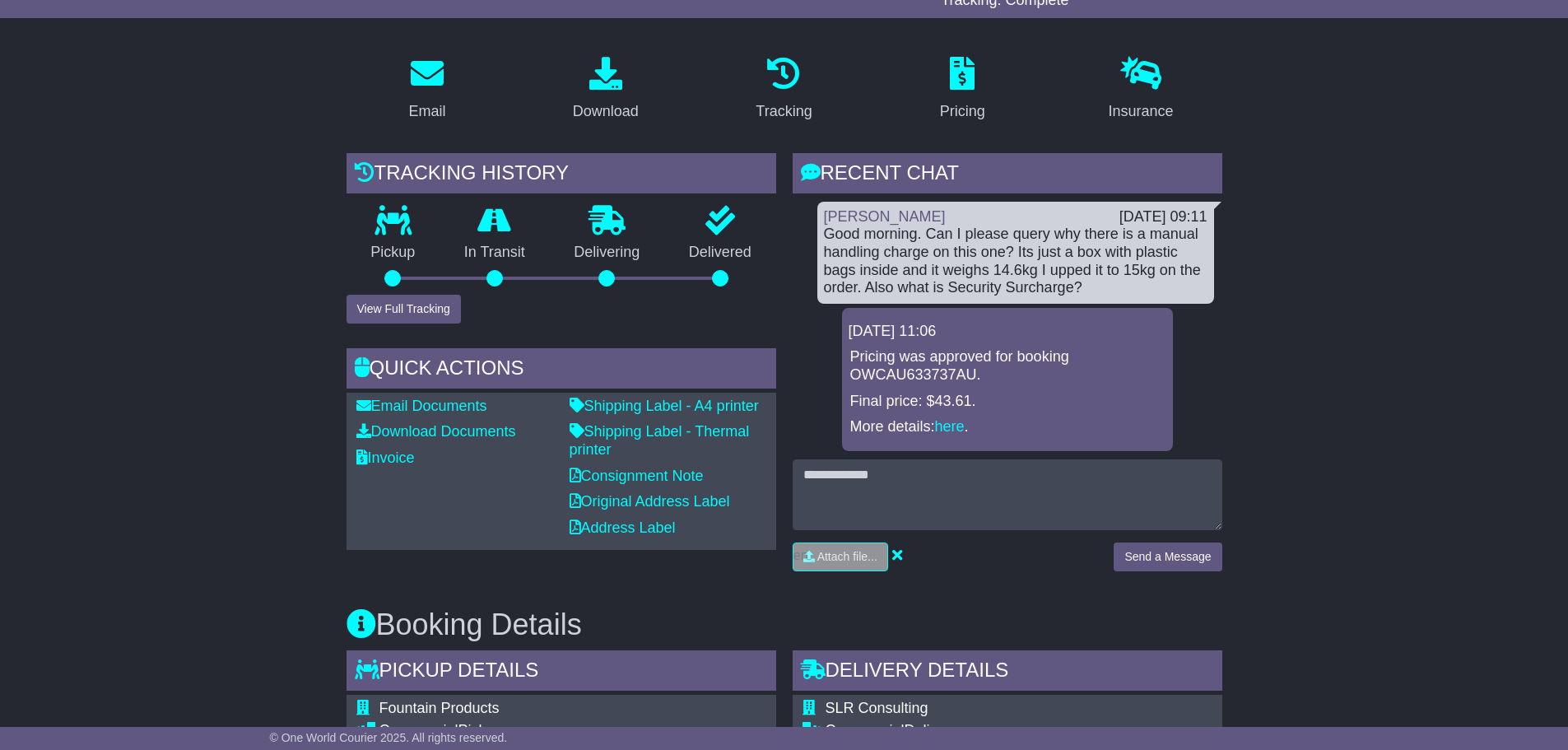
scroll to position [0, 0]
